Goal: Task Accomplishment & Management: Use online tool/utility

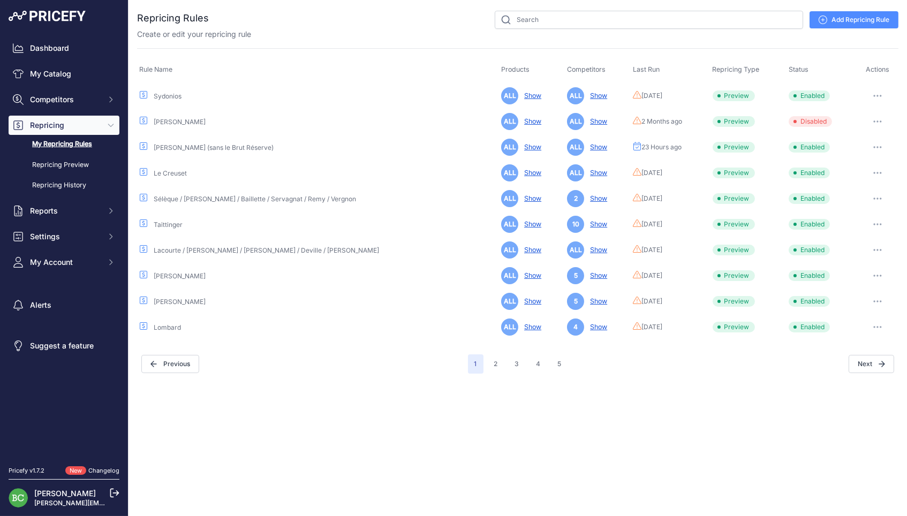
click at [400, 412] on div "Close You are not connected to the internet." at bounding box center [517, 258] width 778 height 516
click at [876, 92] on button "button" at bounding box center [877, 95] width 21 height 15
click at [851, 135] on button "Run Preview" at bounding box center [862, 135] width 69 height 17
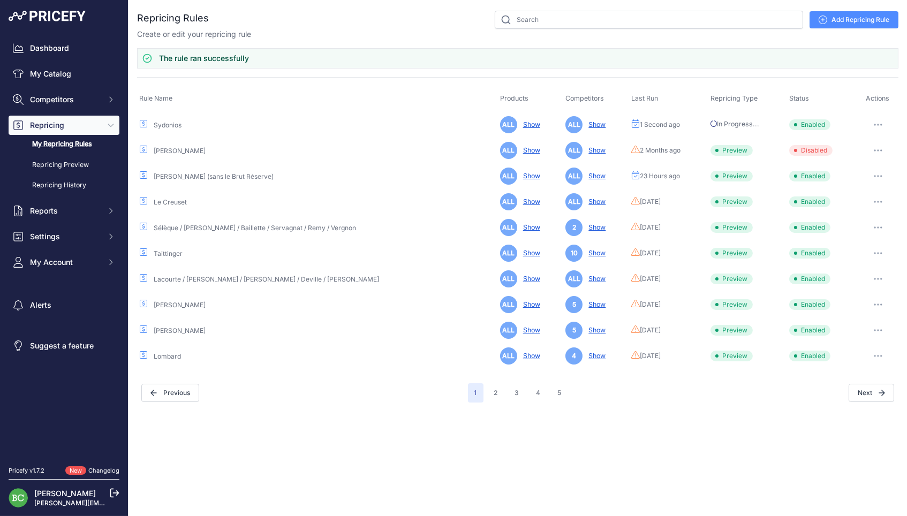
click at [881, 201] on icon "button" at bounding box center [881, 201] width 1 height 1
click at [0, 0] on button "Run Preview" at bounding box center [0, 0] width 0 height 0
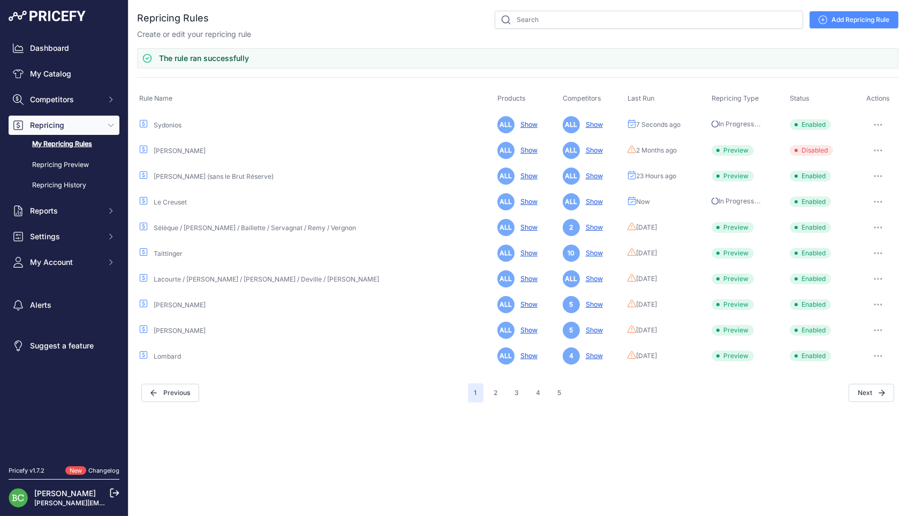
click at [876, 227] on button "button" at bounding box center [877, 227] width 21 height 15
click at [0, 0] on button "Run Preview" at bounding box center [0, 0] width 0 height 0
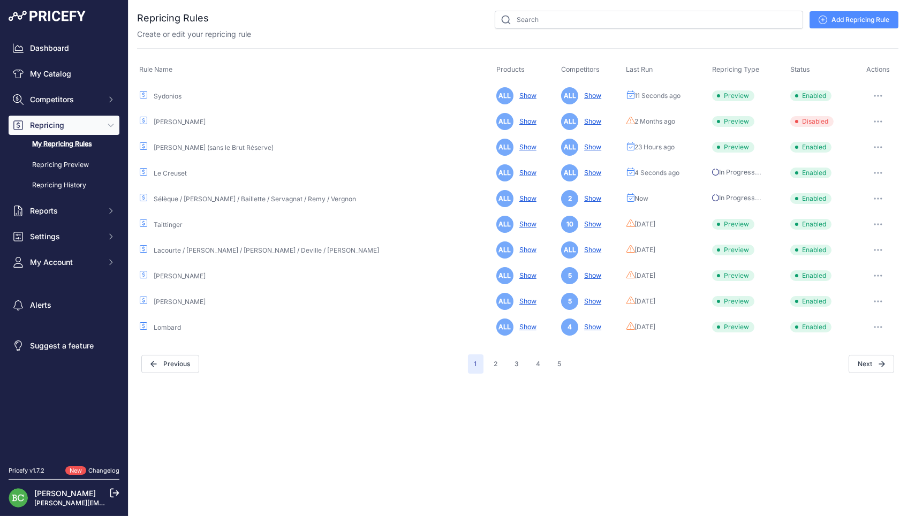
click at [878, 224] on button "button" at bounding box center [877, 224] width 21 height 15
click at [0, 0] on button "Run Preview" at bounding box center [0, 0] width 0 height 0
click at [877, 251] on button "button" at bounding box center [877, 250] width 21 height 15
click at [0, 0] on button "Run Preview" at bounding box center [0, 0] width 0 height 0
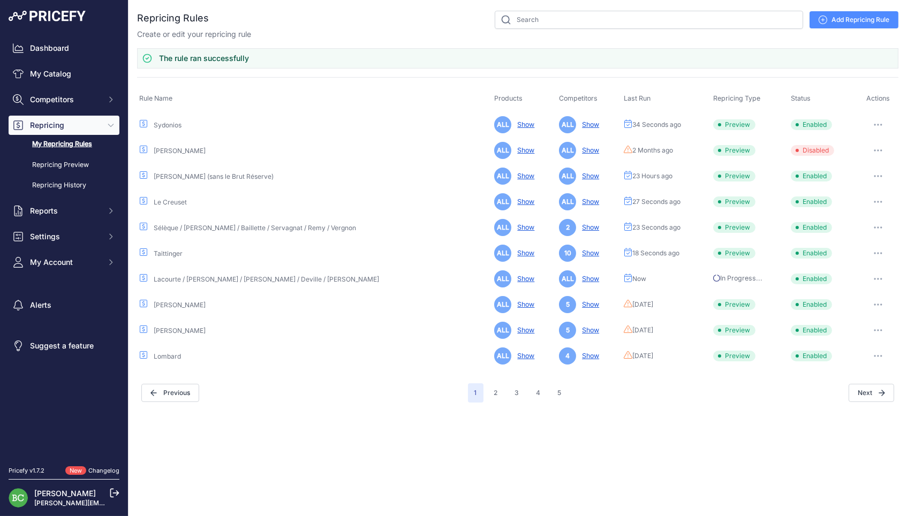
click at [880, 301] on button "button" at bounding box center [877, 304] width 21 height 15
click at [0, 0] on button "Run Preview" at bounding box center [0, 0] width 0 height 0
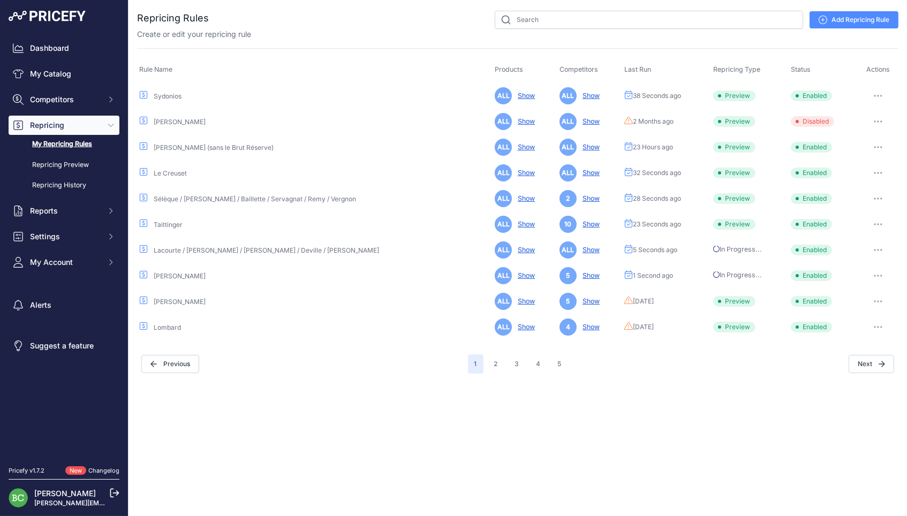
click at [876, 301] on button "button" at bounding box center [877, 301] width 21 height 15
click at [0, 0] on button "Run Preview" at bounding box center [0, 0] width 0 height 0
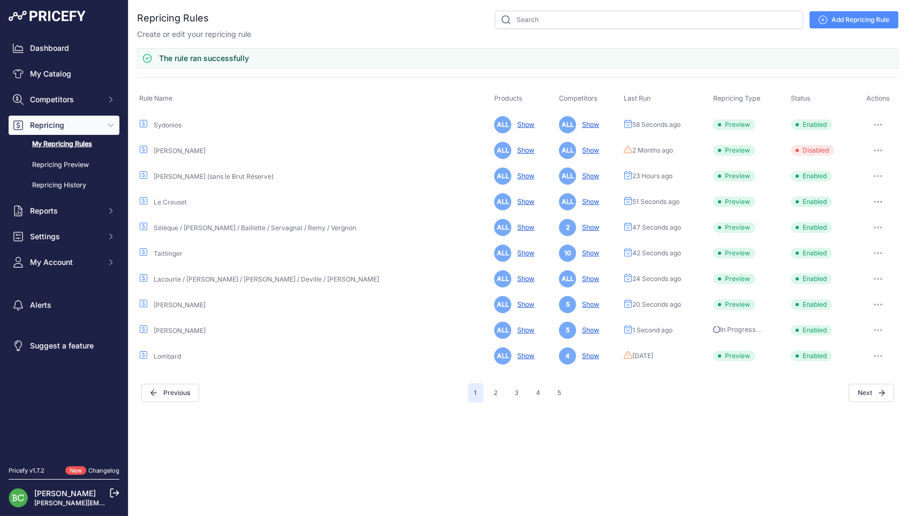
click at [879, 352] on button "button" at bounding box center [877, 356] width 21 height 15
click at [0, 0] on button "Run Preview" at bounding box center [0, 0] width 0 height 0
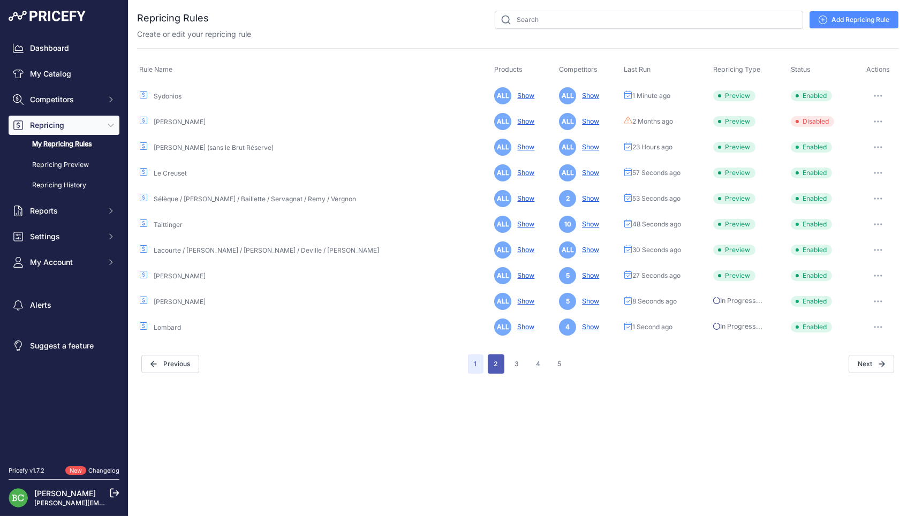
click at [499, 363] on button "2" at bounding box center [496, 363] width 17 height 19
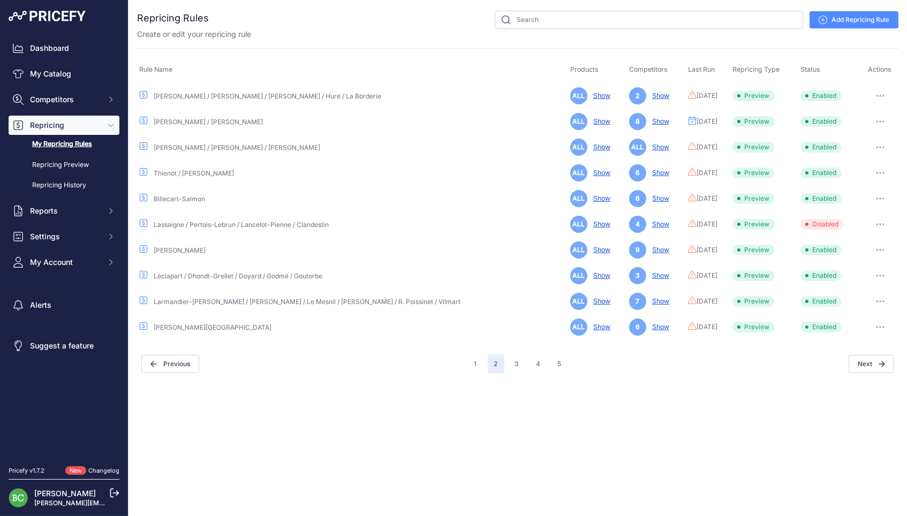
click at [879, 95] on icon "button" at bounding box center [880, 96] width 9 height 2
click at [843, 138] on button "Run Preview" at bounding box center [862, 135] width 69 height 17
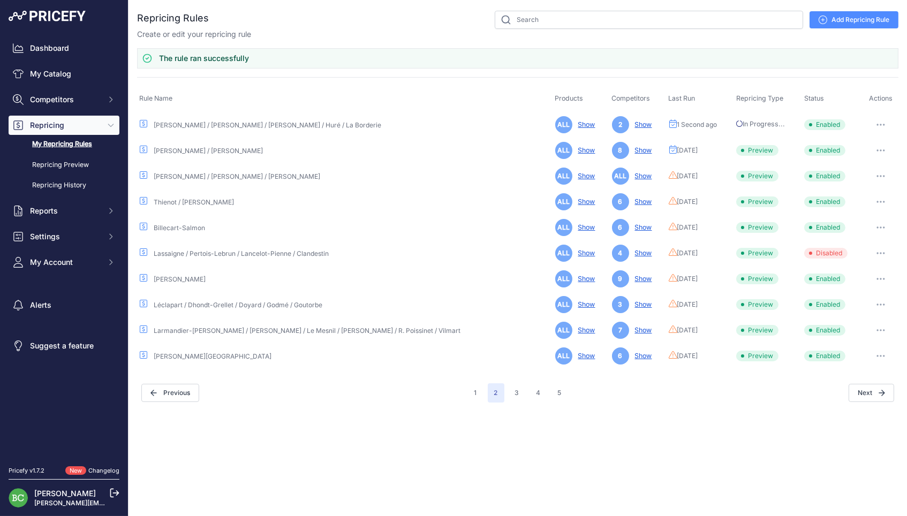
click at [879, 149] on icon "button" at bounding box center [880, 150] width 9 height 2
click at [848, 186] on button "Run Preview" at bounding box center [862, 189] width 69 height 17
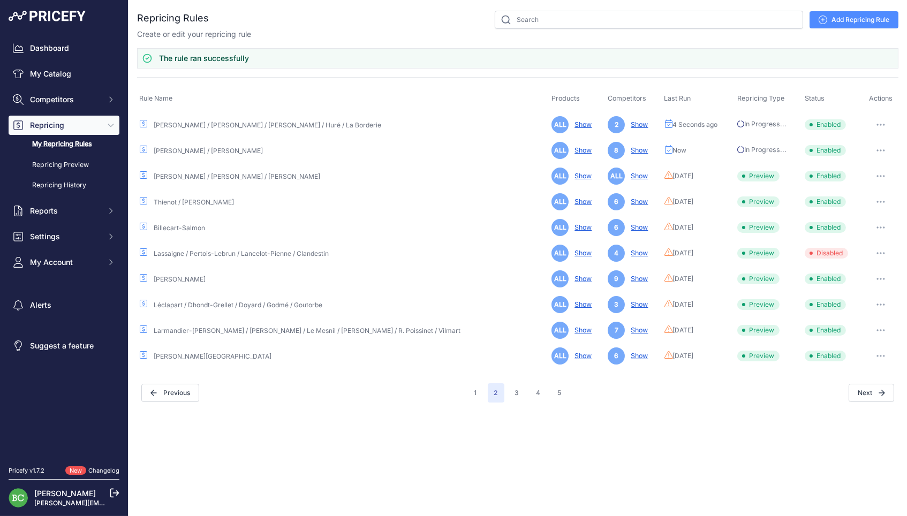
click at [883, 176] on icon "button" at bounding box center [883, 176] width 1 height 1
click at [0, 0] on button "Run Preview" at bounding box center [0, 0] width 0 height 0
click at [880, 201] on icon "button" at bounding box center [880, 202] width 9 height 2
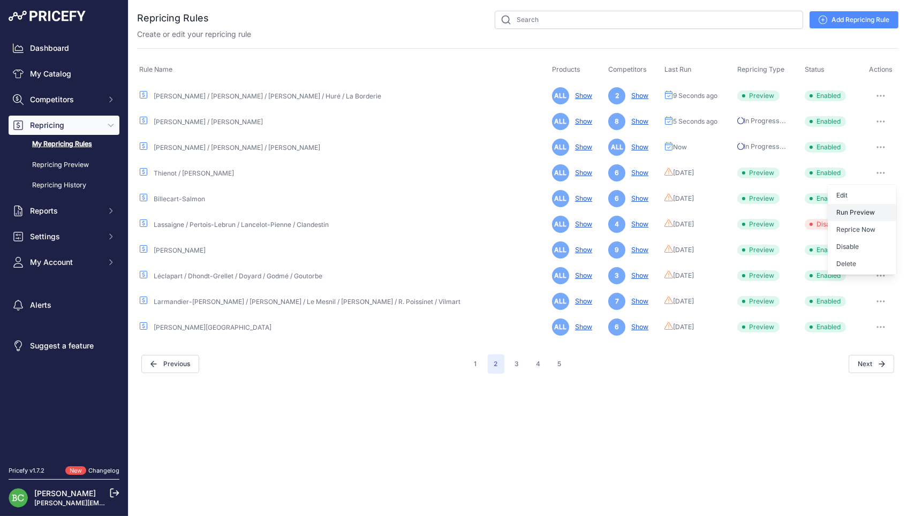
click at [0, 0] on button "Run Preview" at bounding box center [0, 0] width 0 height 0
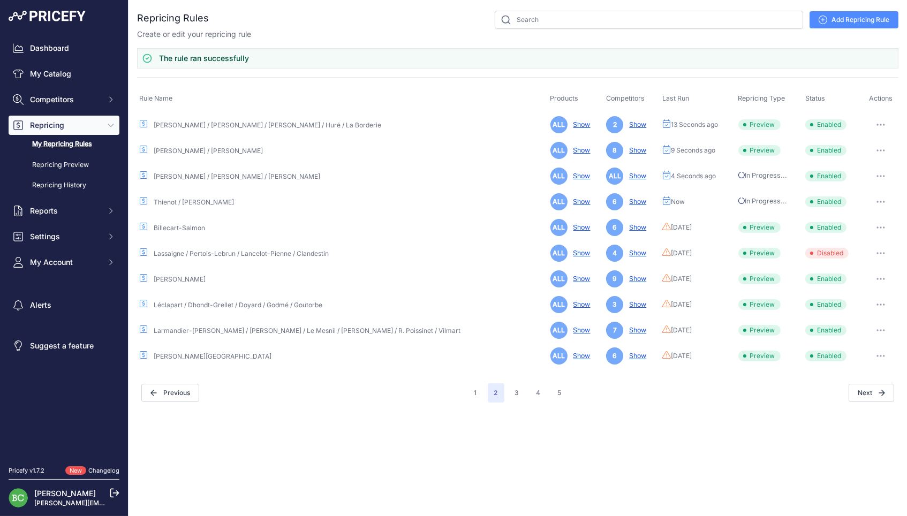
click at [876, 227] on button "button" at bounding box center [880, 227] width 21 height 15
click at [0, 0] on button "Run Preview" at bounding box center [0, 0] width 0 height 0
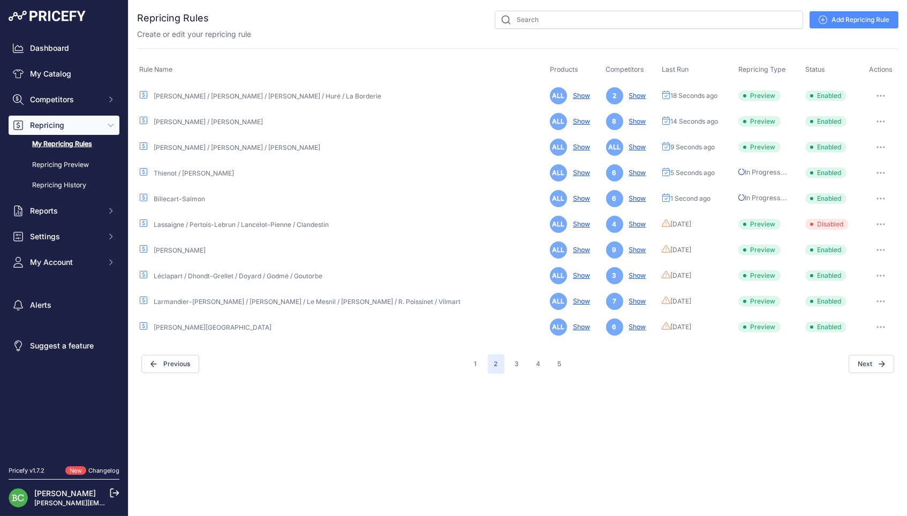
click at [878, 249] on icon "button" at bounding box center [880, 250] width 9 height 2
click at [0, 0] on button "Run Preview" at bounding box center [0, 0] width 0 height 0
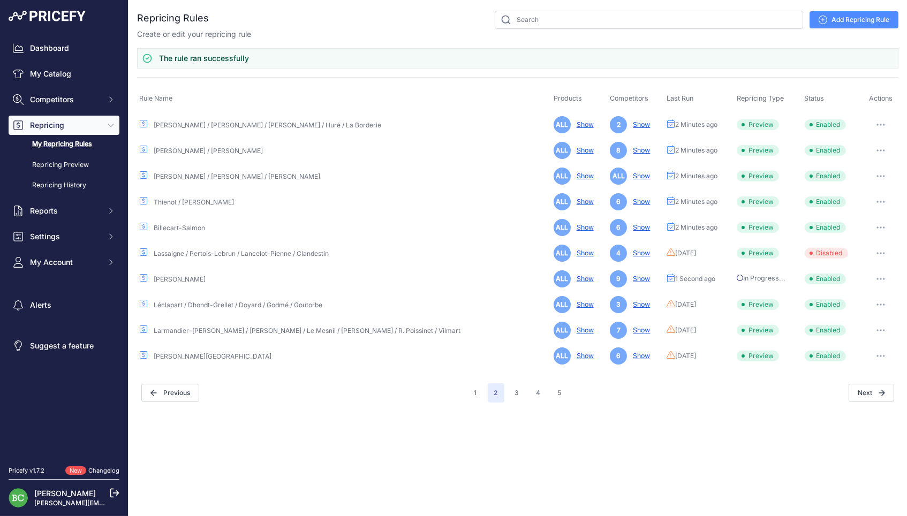
click at [879, 301] on button "button" at bounding box center [880, 304] width 21 height 15
click at [0, 0] on button "Run Preview" at bounding box center [0, 0] width 0 height 0
click at [882, 329] on icon "button" at bounding box center [880, 330] width 9 height 2
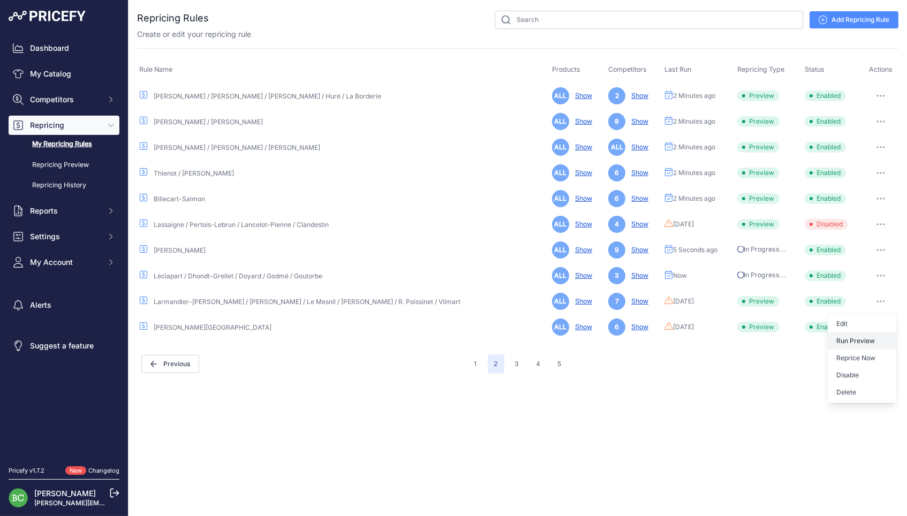
click at [0, 0] on button "Run Preview" at bounding box center [0, 0] width 0 height 0
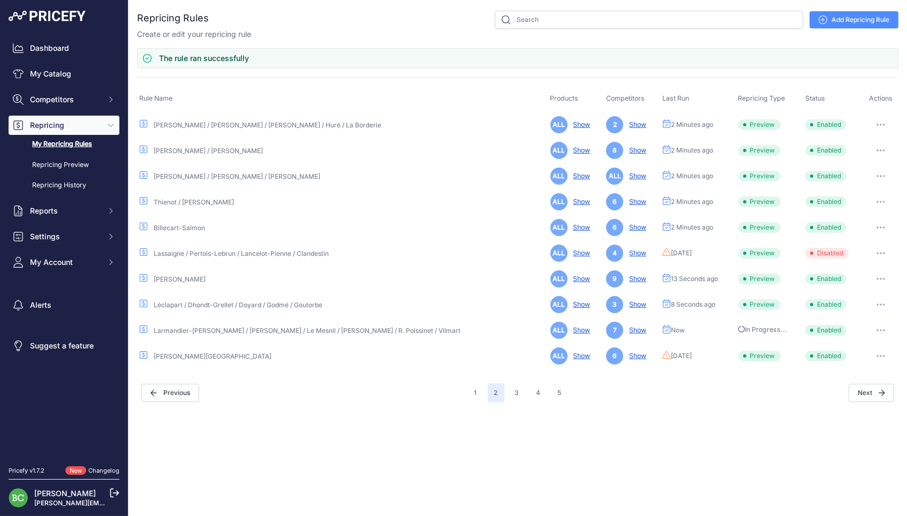
click at [880, 355] on icon "button" at bounding box center [880, 356] width 9 height 2
click at [0, 0] on button "Run Preview" at bounding box center [0, 0] width 0 height 0
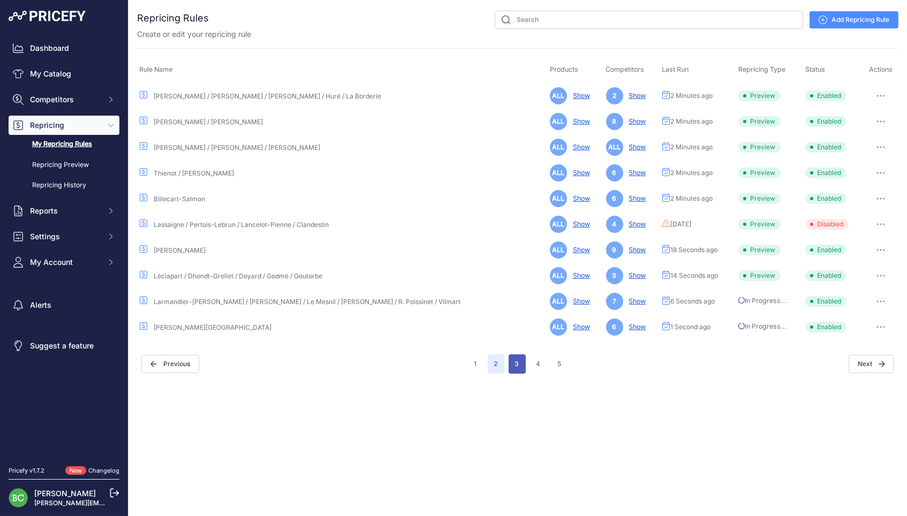
click at [520, 359] on button "3" at bounding box center [517, 363] width 17 height 19
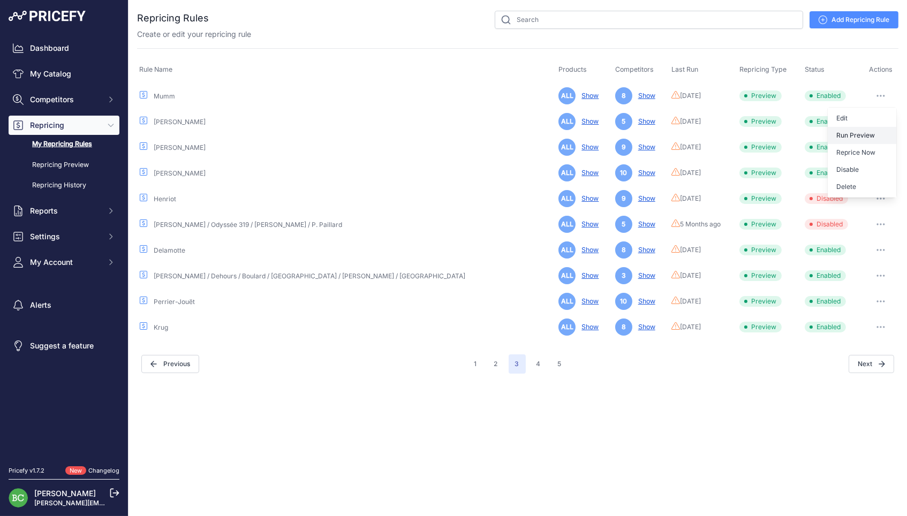
click at [843, 132] on button "Run Preview" at bounding box center [862, 135] width 69 height 17
click at [873, 150] on tbody "Mumm ALL Show 8 Show Now In Progress... Enabled Edit Run Preview" at bounding box center [517, 211] width 761 height 258
click at [876, 120] on icon "button" at bounding box center [880, 121] width 9 height 2
click at [845, 157] on button "Run Preview" at bounding box center [862, 161] width 69 height 17
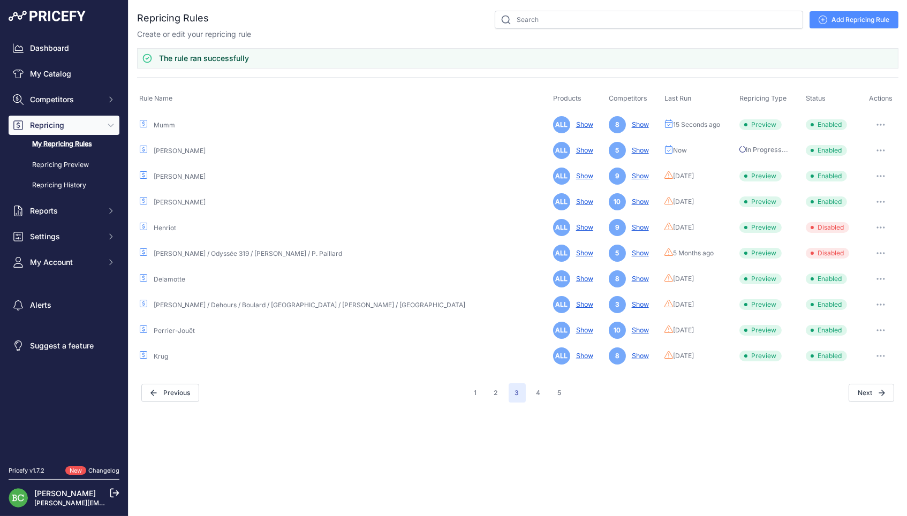
click at [878, 175] on icon "button" at bounding box center [880, 176] width 9 height 2
click at [0, 0] on button "Run Preview" at bounding box center [0, 0] width 0 height 0
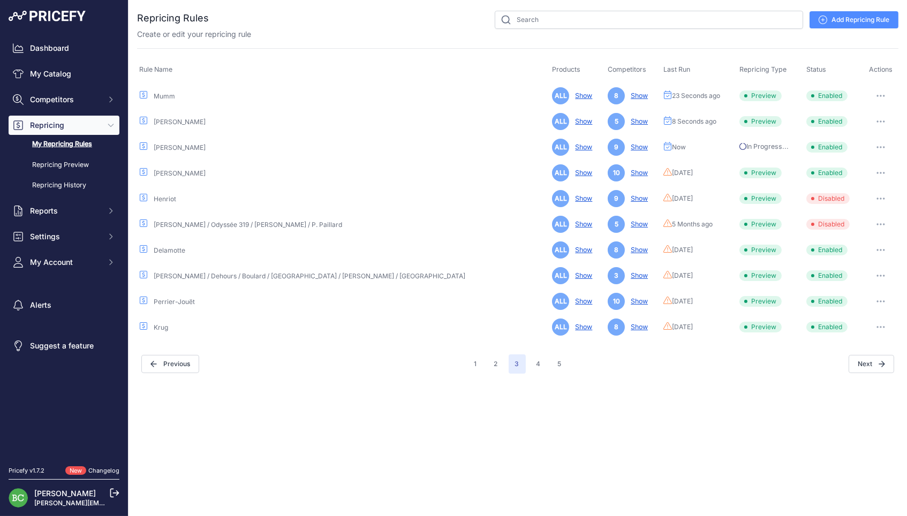
click at [880, 171] on button "button" at bounding box center [880, 172] width 21 height 15
click at [0, 0] on button "Run Preview" at bounding box center [0, 0] width 0 height 0
click at [876, 249] on icon "button" at bounding box center [880, 250] width 9 height 2
click at [0, 0] on button "Run Preview" at bounding box center [0, 0] width 0 height 0
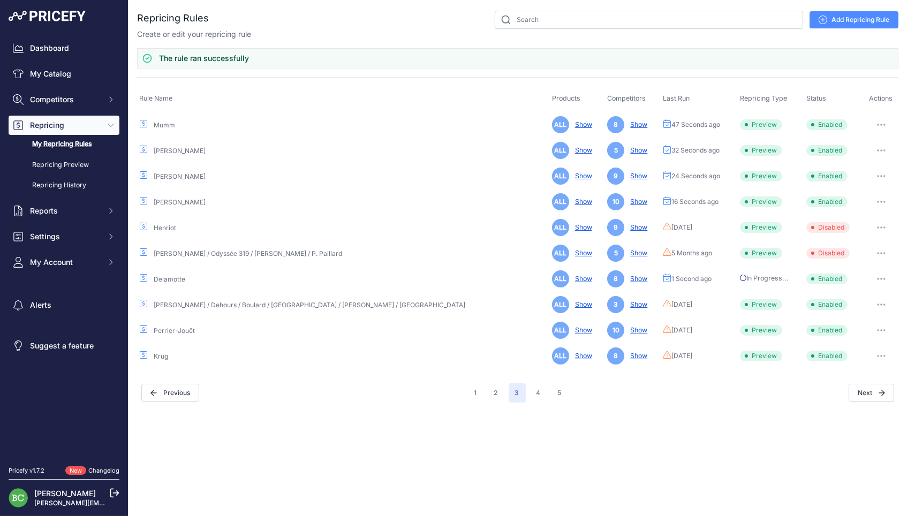
click at [875, 299] on button "button" at bounding box center [881, 304] width 21 height 15
click at [0, 0] on button "Run Preview" at bounding box center [0, 0] width 0 height 0
click at [881, 330] on icon "button" at bounding box center [881, 330] width 1 height 1
click at [0, 0] on button "Run Preview" at bounding box center [0, 0] width 0 height 0
click at [877, 355] on icon "button" at bounding box center [881, 356] width 9 height 2
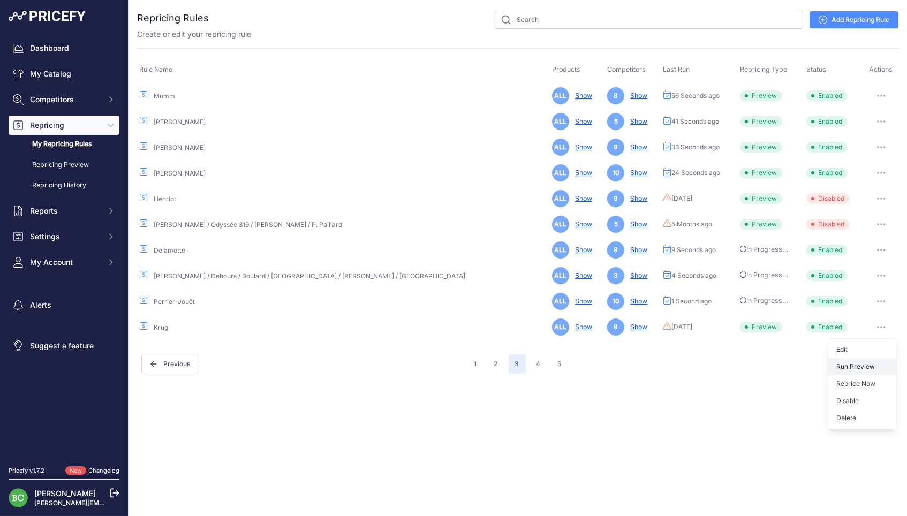
click at [0, 0] on button "Run Preview" at bounding box center [0, 0] width 0 height 0
click at [537, 361] on button "4" at bounding box center [538, 363] width 17 height 19
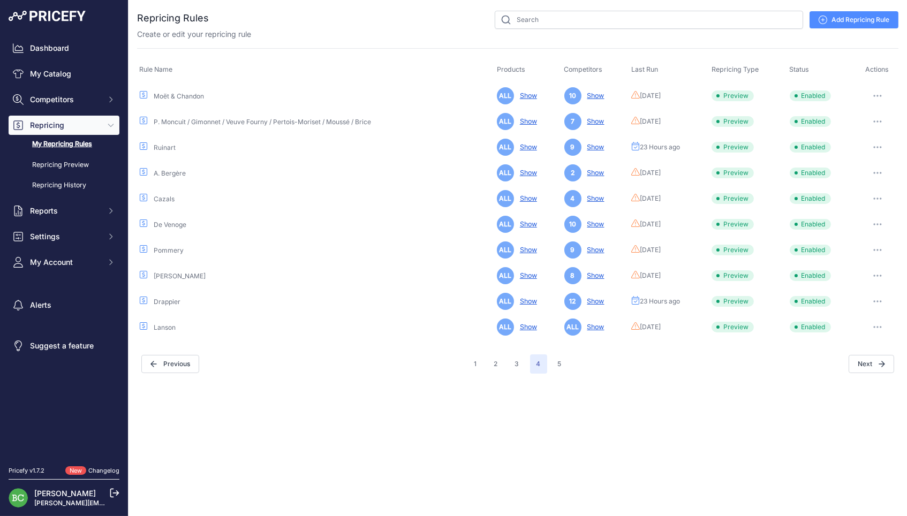
click at [879, 95] on icon "button" at bounding box center [877, 96] width 9 height 2
click at [848, 132] on button "Run Preview" at bounding box center [862, 135] width 69 height 17
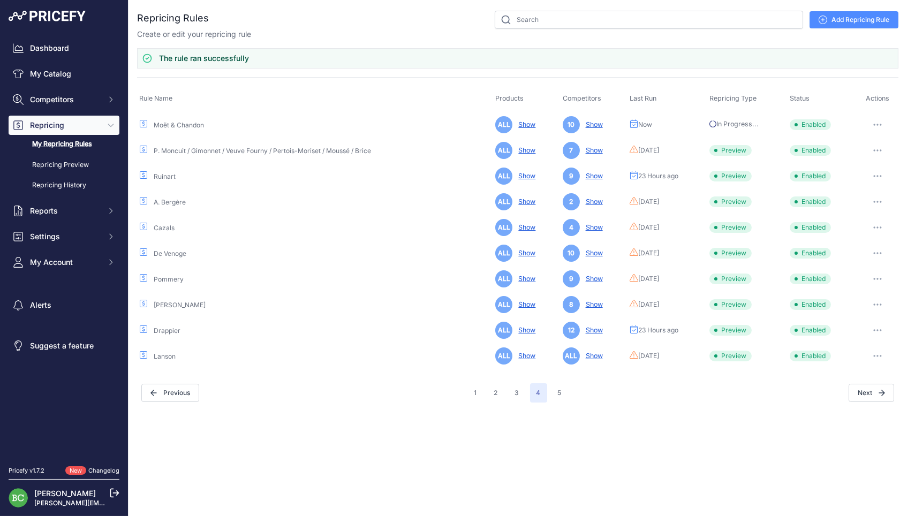
click at [882, 149] on button "button" at bounding box center [877, 150] width 21 height 15
click at [853, 192] on button "Run Preview" at bounding box center [862, 189] width 69 height 17
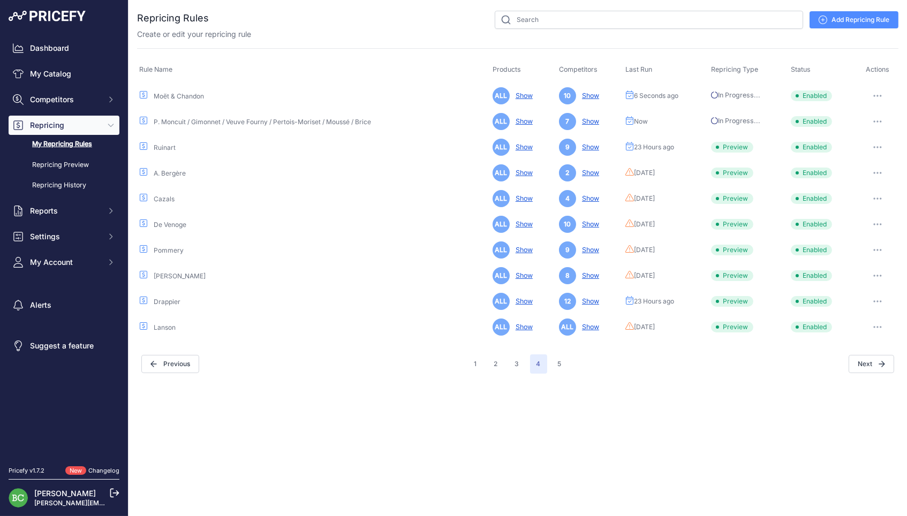
click at [874, 173] on button "button" at bounding box center [877, 172] width 21 height 15
click at [0, 0] on button "Run Preview" at bounding box center [0, 0] width 0 height 0
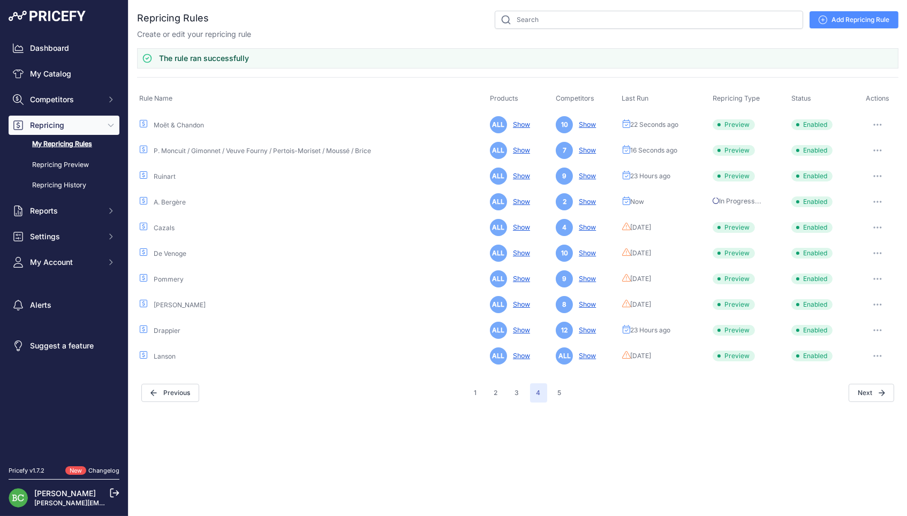
click at [880, 227] on button "button" at bounding box center [877, 227] width 21 height 15
click at [850, 265] on div "Edit Run Preview Reprice Now Disable [GEOGRAPHIC_DATA]" at bounding box center [862, 284] width 69 height 90
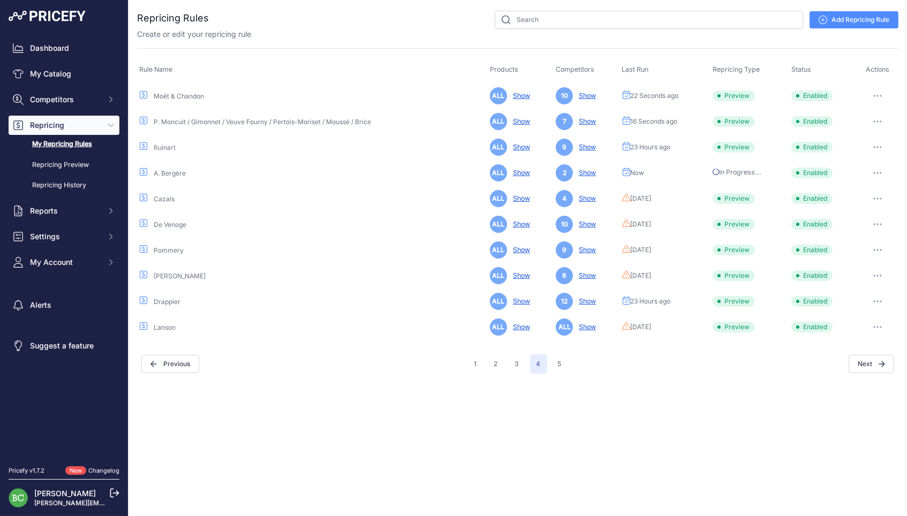
click at [880, 198] on icon "button" at bounding box center [880, 198] width 1 height 1
click at [0, 0] on button "Run Preview" at bounding box center [0, 0] width 0 height 0
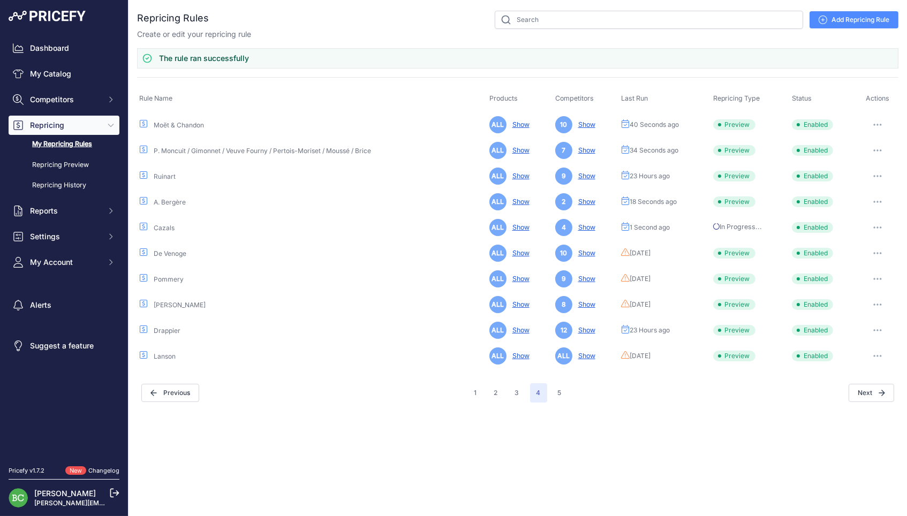
click at [880, 252] on icon "button" at bounding box center [877, 253] width 9 height 2
click at [0, 0] on button "Run Preview" at bounding box center [0, 0] width 0 height 0
click at [879, 278] on icon "button" at bounding box center [878, 278] width 1 height 1
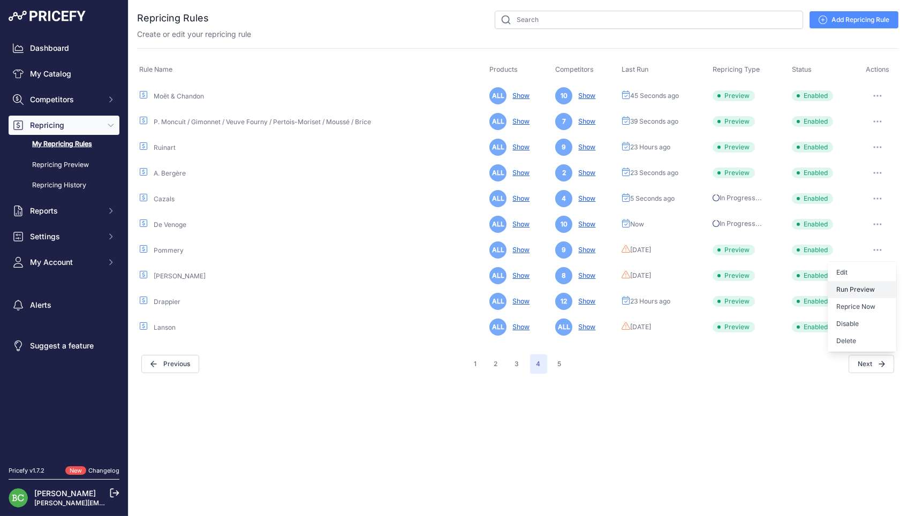
click at [0, 0] on button "Run Preview" at bounding box center [0, 0] width 0 height 0
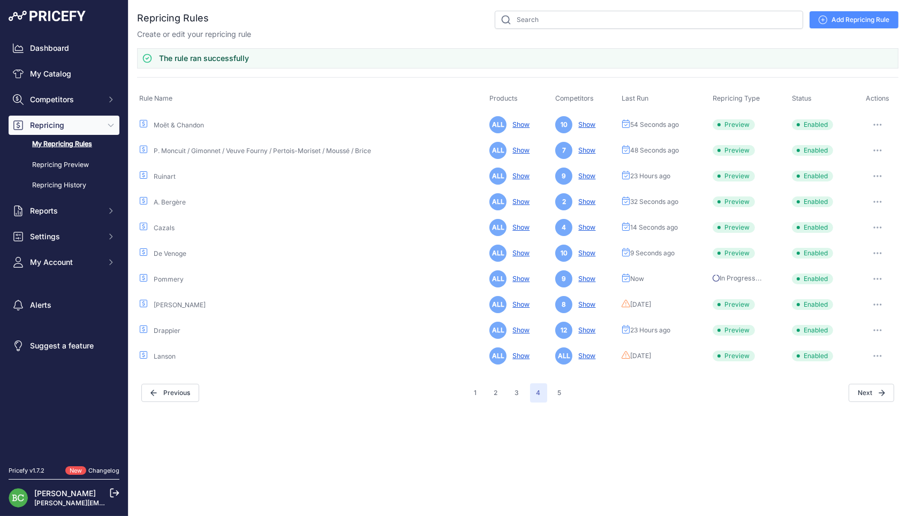
click at [878, 301] on button "button" at bounding box center [877, 304] width 21 height 15
click at [0, 0] on button "Run Preview" at bounding box center [0, 0] width 0 height 0
click at [882, 355] on button "button" at bounding box center [877, 356] width 21 height 15
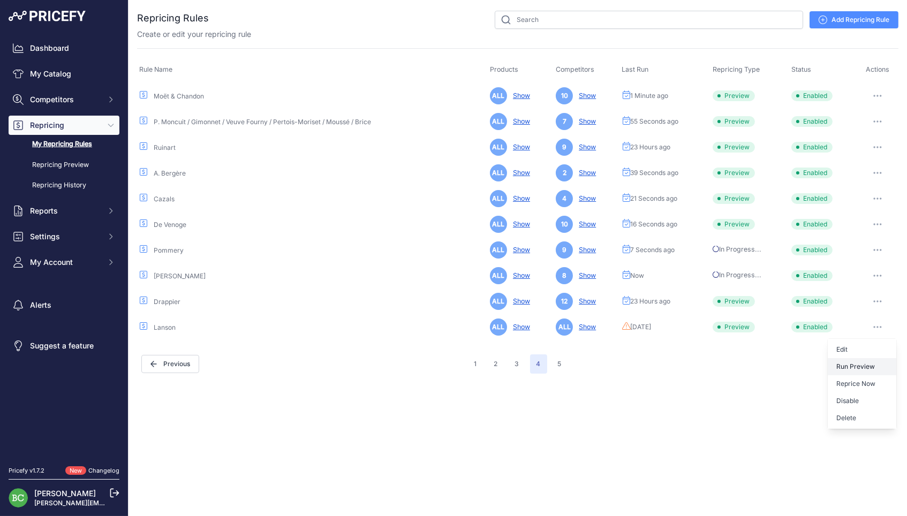
click at [0, 0] on button "Run Preview" at bounding box center [0, 0] width 0 height 0
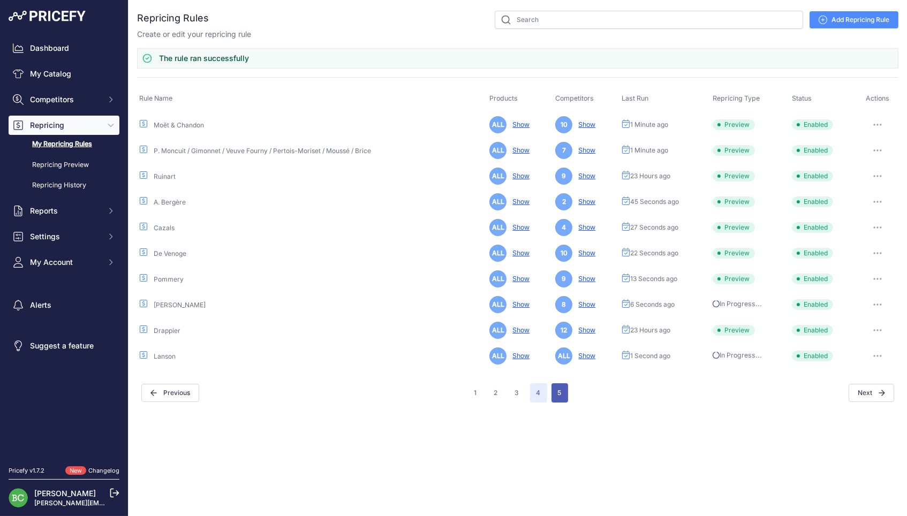
click at [553, 392] on button "5" at bounding box center [559, 392] width 17 height 19
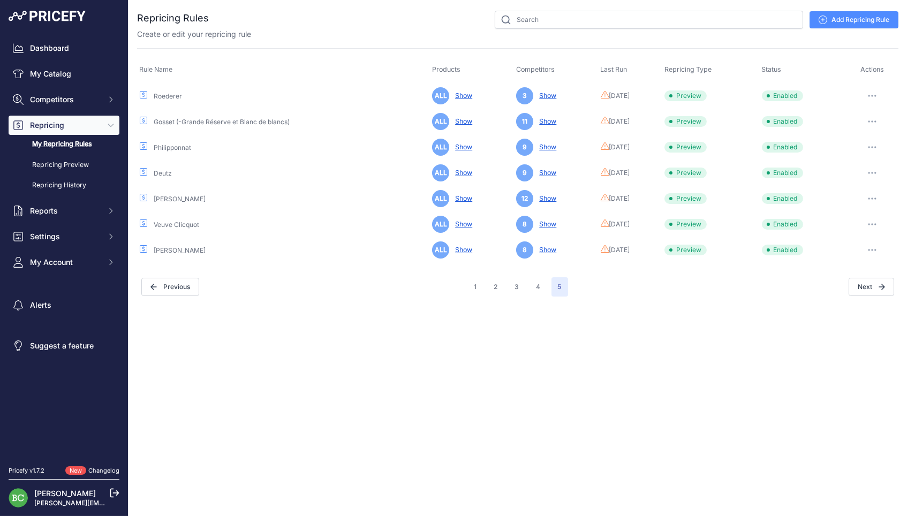
click at [875, 93] on button "button" at bounding box center [871, 95] width 21 height 15
click at [852, 137] on button "Run Preview" at bounding box center [862, 135] width 69 height 17
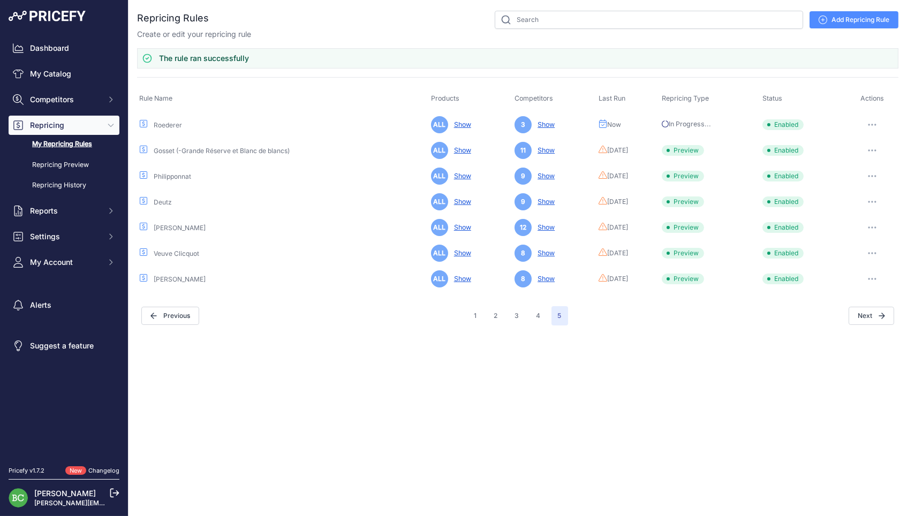
click at [873, 150] on icon "button" at bounding box center [872, 150] width 1 height 1
click at [844, 188] on button "Run Preview" at bounding box center [862, 189] width 69 height 17
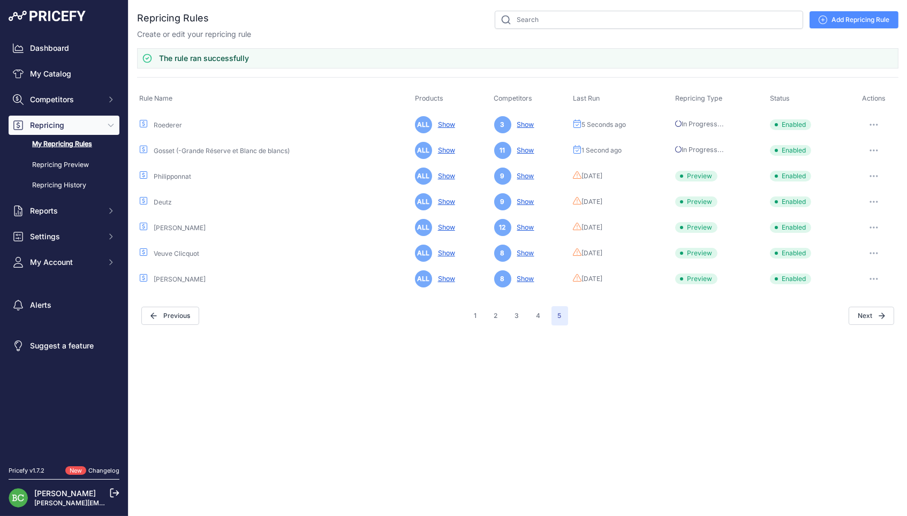
click at [875, 175] on icon "button" at bounding box center [873, 176] width 9 height 2
click at [0, 0] on button "Run Preview" at bounding box center [0, 0] width 0 height 0
click at [873, 201] on icon "button" at bounding box center [873, 201] width 1 height 1
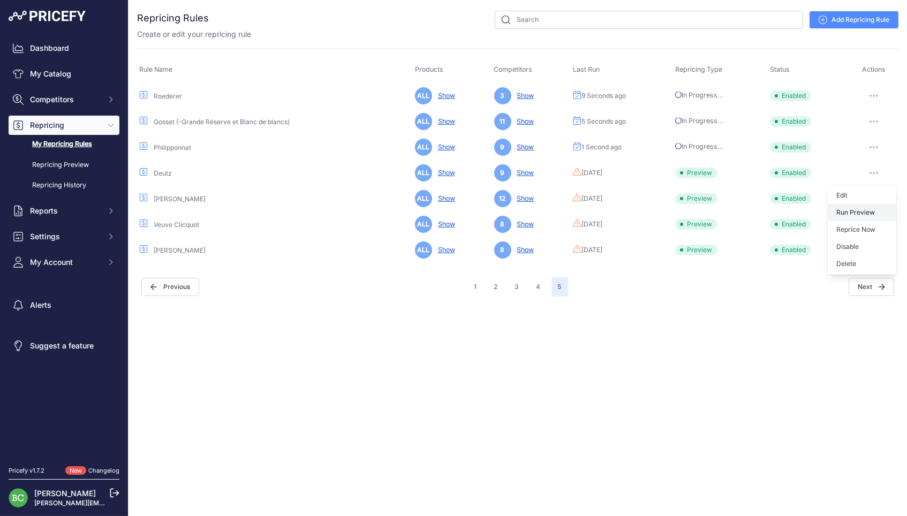
click at [0, 0] on button "Run Preview" at bounding box center [0, 0] width 0 height 0
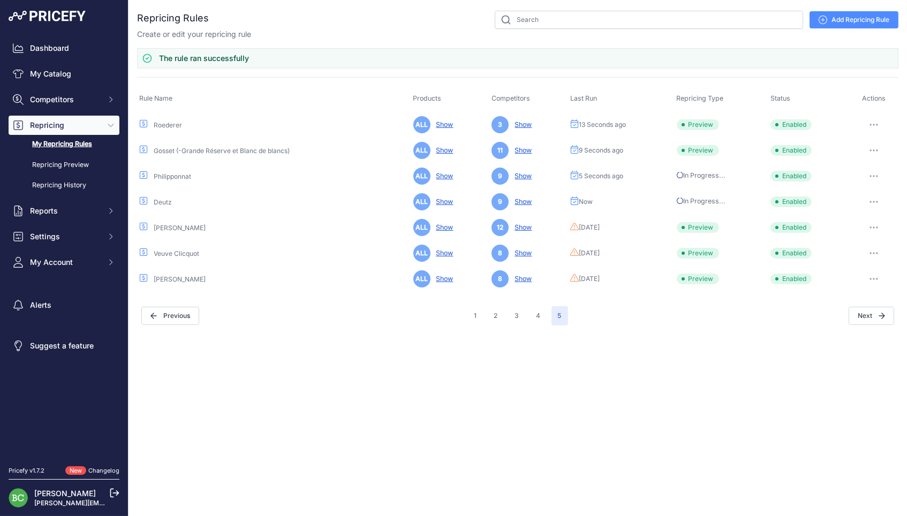
click at [879, 225] on button "button" at bounding box center [873, 227] width 21 height 15
click at [0, 0] on button "Run Preview" at bounding box center [0, 0] width 0 height 0
click at [876, 252] on icon "button" at bounding box center [873, 253] width 9 height 2
click at [0, 0] on button "Run Preview" at bounding box center [0, 0] width 0 height 0
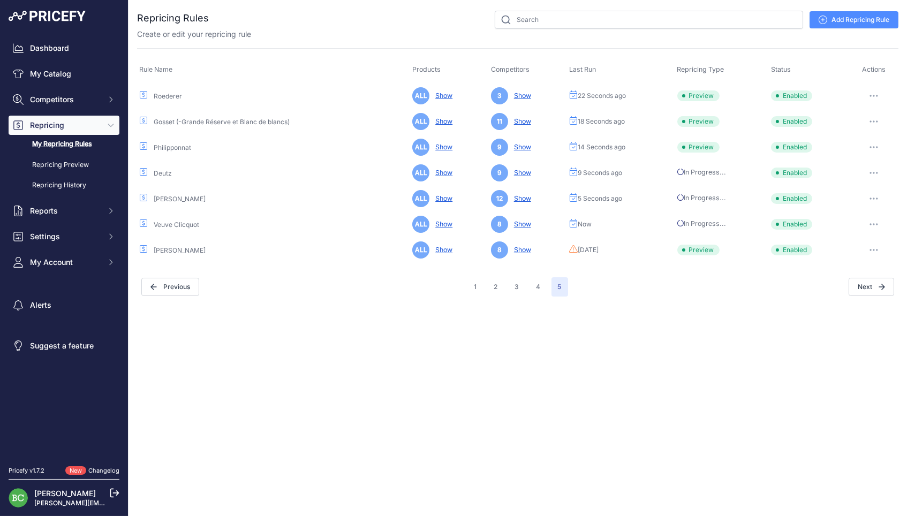
click at [874, 274] on div "Repricing Rules" at bounding box center [517, 154] width 761 height 286
click at [875, 249] on icon "button" at bounding box center [873, 250] width 9 height 2
click at [0, 0] on button "Run Preview" at bounding box center [0, 0] width 0 height 0
click at [537, 288] on button "4" at bounding box center [538, 286] width 17 height 19
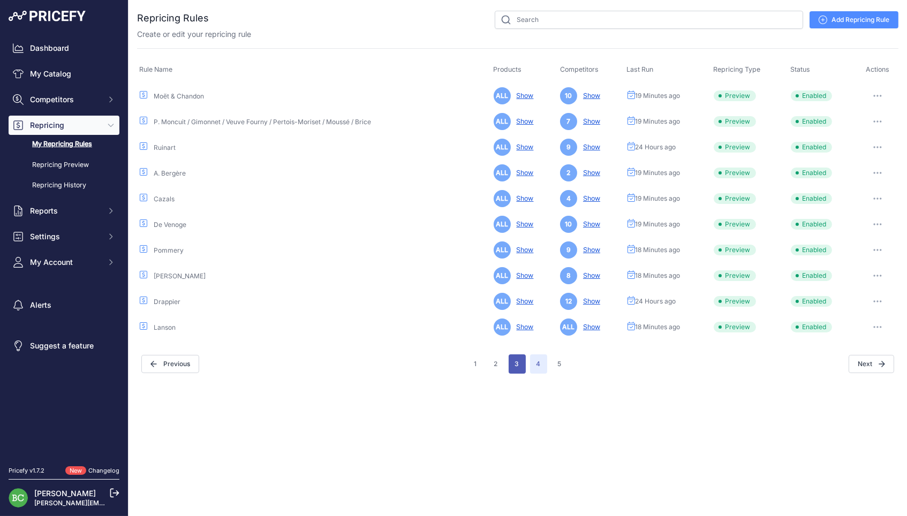
click at [513, 361] on button "3" at bounding box center [517, 363] width 17 height 19
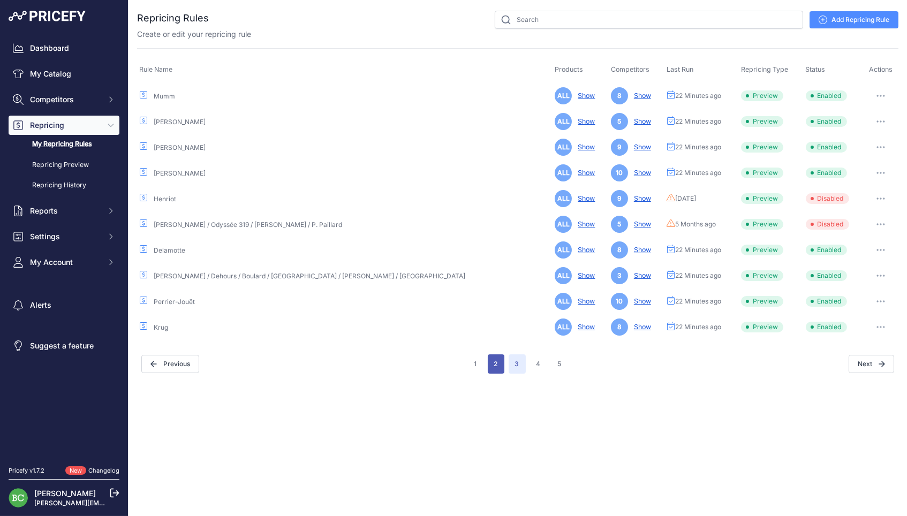
click at [497, 362] on button "2" at bounding box center [496, 363] width 17 height 19
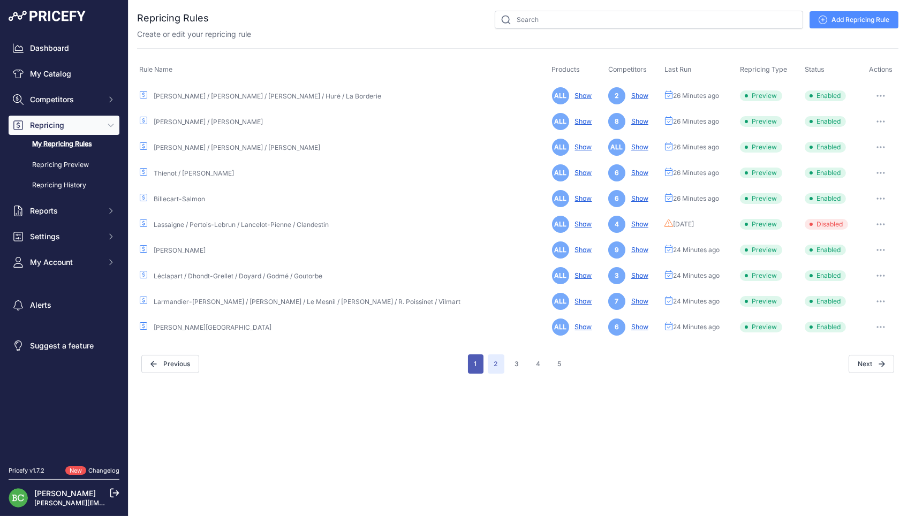
click at [480, 361] on button "1" at bounding box center [476, 363] width 16 height 19
